Goal: Browse casually: Explore the website without a specific task or goal

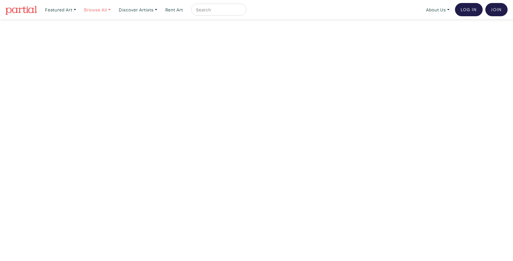
click at [102, 9] on link "Browse All" at bounding box center [98, 10] width 32 height 12
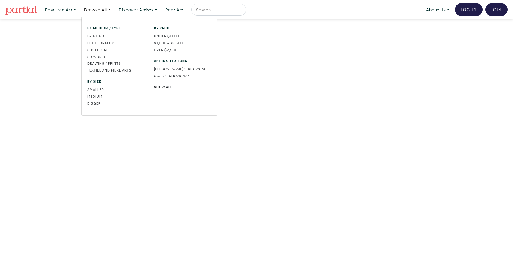
click at [163, 83] on div "By price Under $1000 $1,000 - $2,500 Over $2,500 Art Institutions Emily Carr U …" at bounding box center [183, 66] width 67 height 82
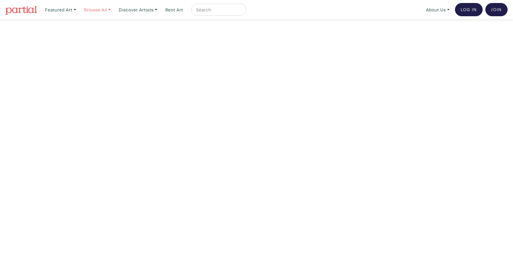
click at [96, 10] on link "Browse All" at bounding box center [98, 10] width 32 height 12
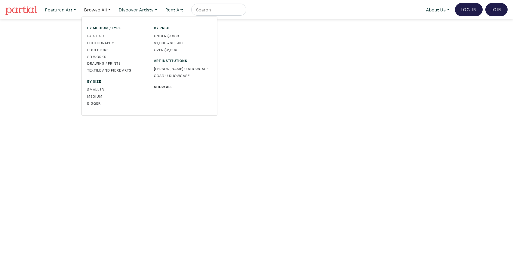
click at [97, 36] on link "Painting" at bounding box center [116, 35] width 58 height 5
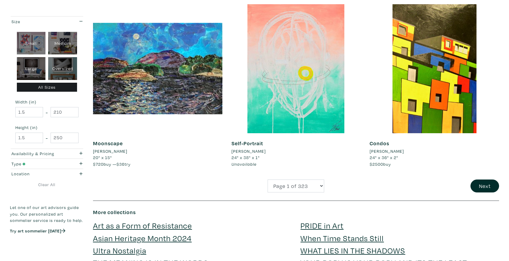
scroll to position [1366, 0]
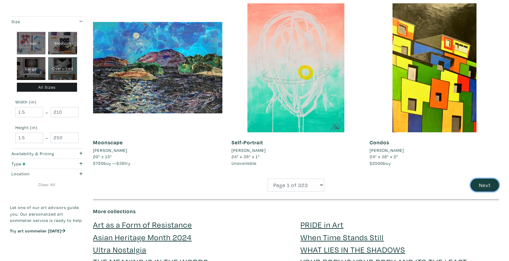
click at [483, 183] on button "Next" at bounding box center [484, 185] width 29 height 13
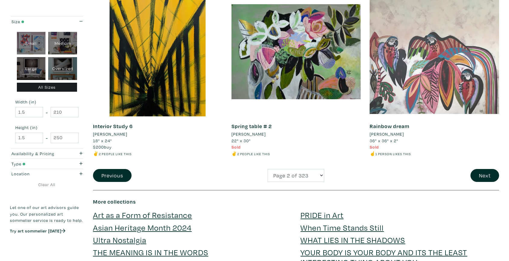
scroll to position [1373, 0]
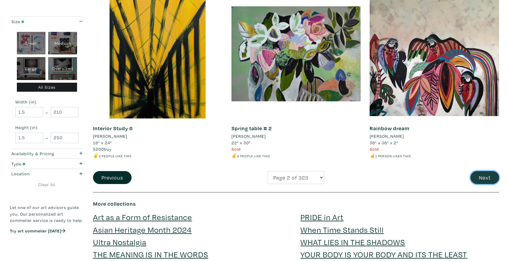
click at [490, 180] on button "Next" at bounding box center [484, 177] width 29 height 13
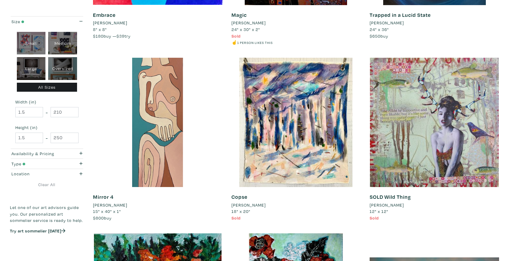
scroll to position [236, 0]
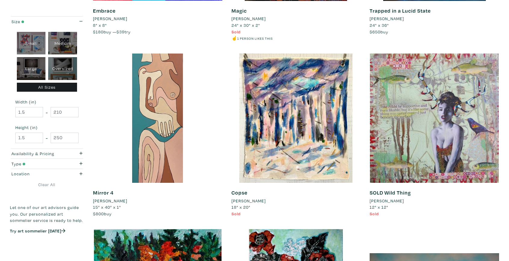
click at [453, 210] on small "12" x 12" Sold" at bounding box center [433, 210] width 129 height 13
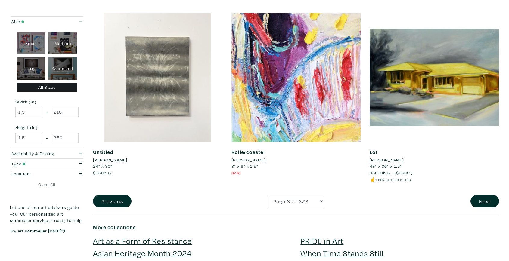
scroll to position [1357, 0]
click at [480, 202] on button "Next" at bounding box center [484, 201] width 29 height 13
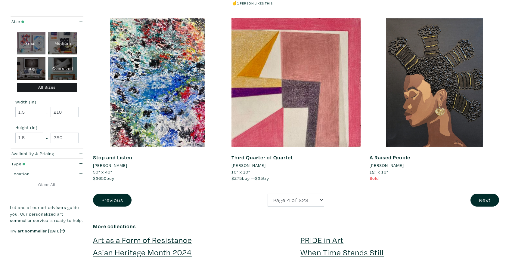
scroll to position [1365, 0]
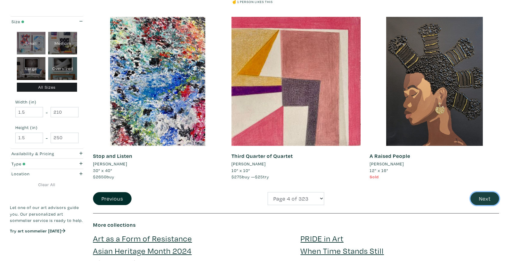
click at [481, 199] on button "Next" at bounding box center [484, 198] width 29 height 13
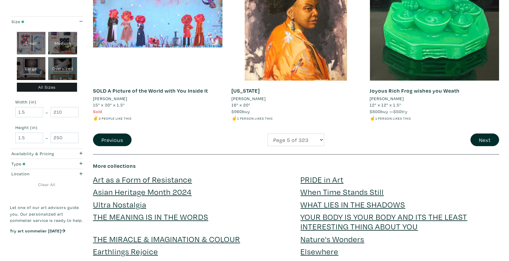
scroll to position [1419, 0]
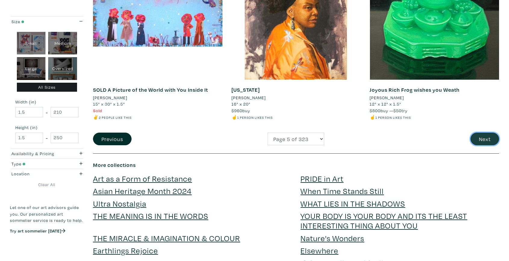
click at [486, 140] on button "Next" at bounding box center [484, 139] width 29 height 13
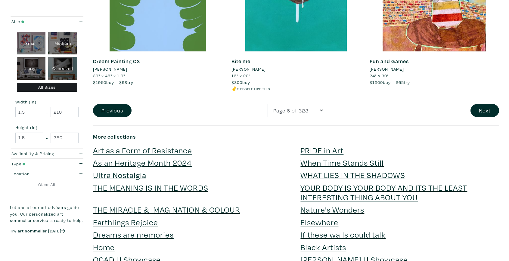
scroll to position [1454, 0]
click at [486, 111] on button "Next" at bounding box center [484, 110] width 29 height 13
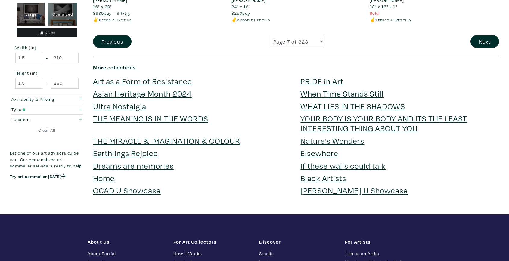
scroll to position [1517, 0]
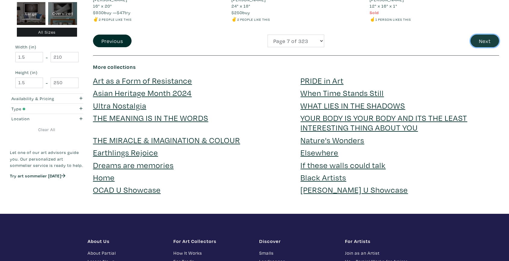
click at [484, 42] on button "Next" at bounding box center [484, 41] width 29 height 13
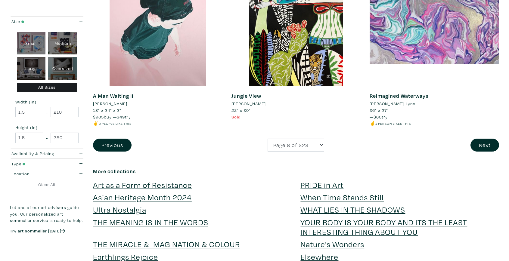
scroll to position [1418, 0]
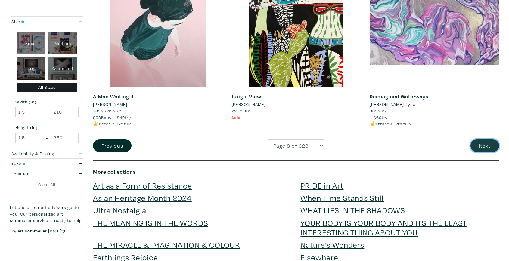
click at [481, 149] on button "Next" at bounding box center [484, 145] width 29 height 13
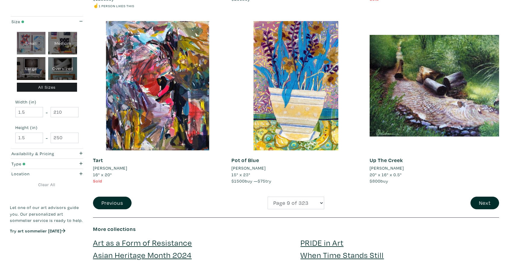
scroll to position [1342, 0]
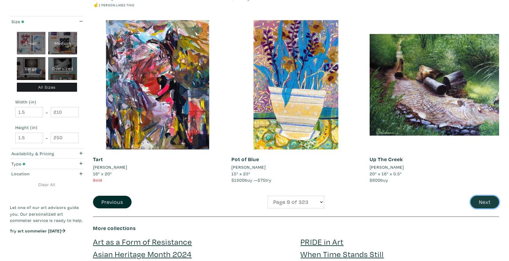
click at [483, 205] on button "Next" at bounding box center [484, 202] width 29 height 13
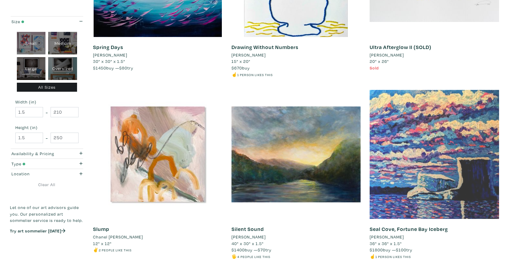
scroll to position [923, 0]
